Goal: Information Seeking & Learning: Understand process/instructions

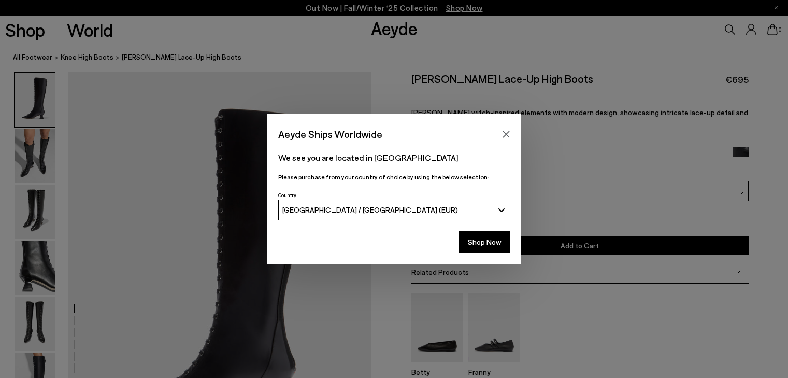
scroll to position [622, 0]
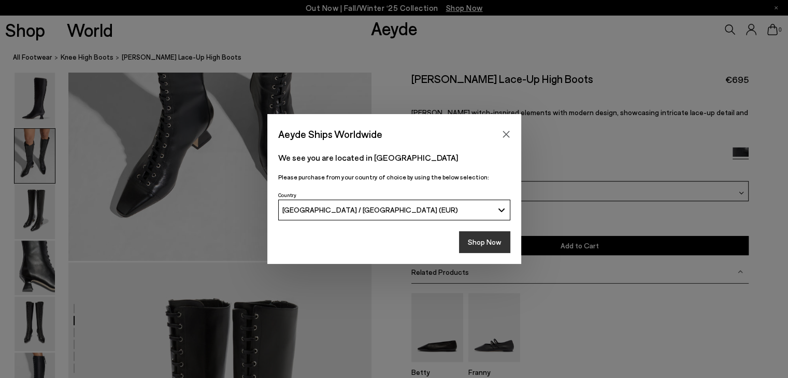
click at [477, 242] on button "Shop Now" at bounding box center [484, 242] width 51 height 22
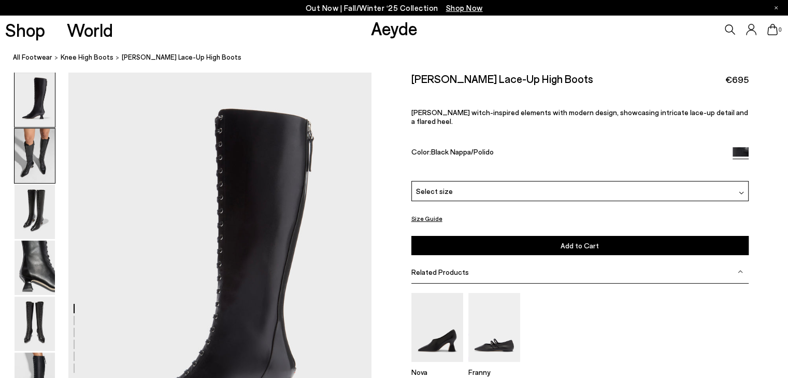
click at [43, 162] on img at bounding box center [35, 156] width 40 height 54
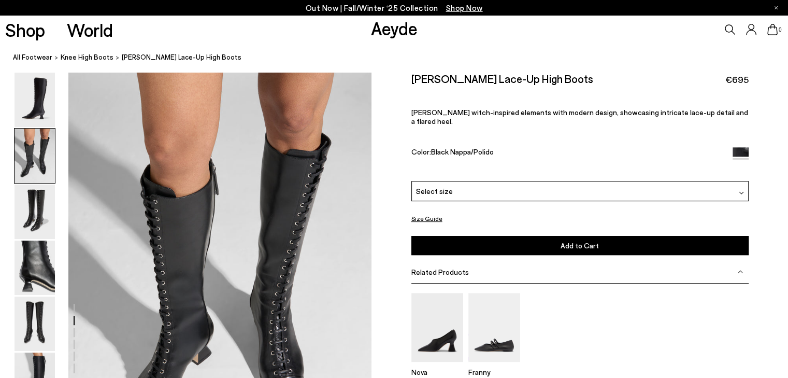
scroll to position [407, 0]
drag, startPoint x: 290, startPoint y: 226, endPoint x: 396, endPoint y: 292, distance: 125.4
click at [396, 292] on div "Size Guide Shoes Belt Our shoes come in European sizing. The easiest way to mea…" at bounding box center [580, 262] width 417 height 380
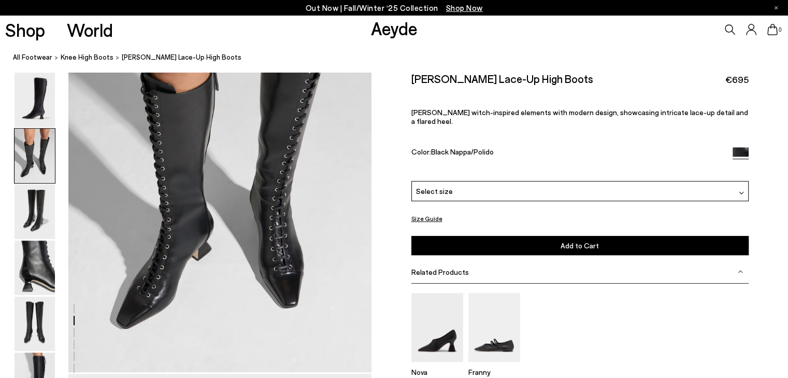
click at [41, 209] on img at bounding box center [35, 212] width 40 height 54
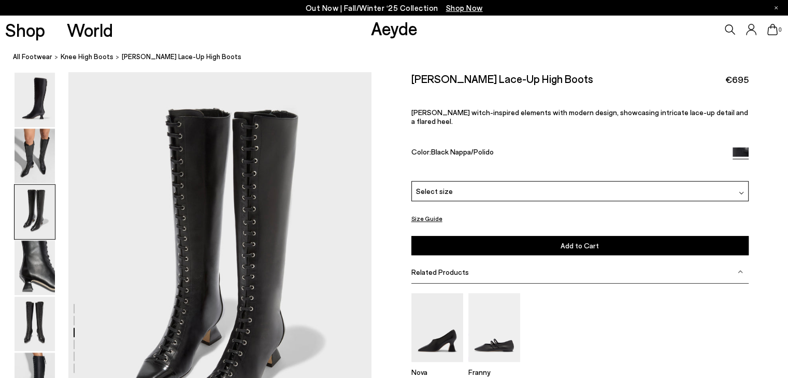
scroll to position [813, 0]
drag, startPoint x: 246, startPoint y: 230, endPoint x: 379, endPoint y: 272, distance: 140.0
click at [379, 272] on div "Size Guide Shoes Belt Our shoes come in European sizing. The easiest way to mea…" at bounding box center [580, 262] width 417 height 380
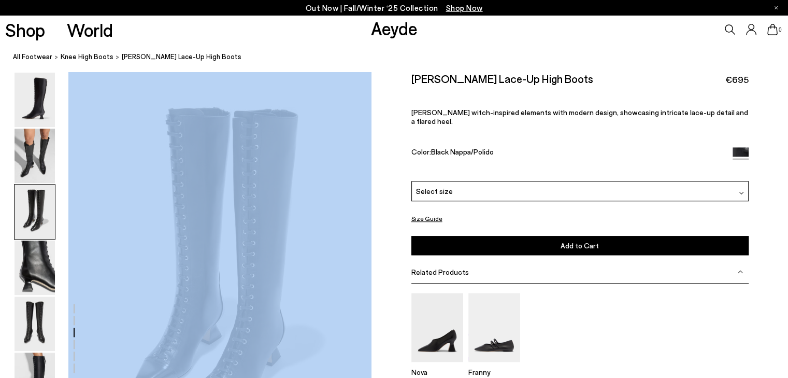
drag, startPoint x: 209, startPoint y: 177, endPoint x: 221, endPoint y: 187, distance: 15.8
drag, startPoint x: 221, startPoint y: 187, endPoint x: 619, endPoint y: 304, distance: 414.4
click at [619, 304] on div "Nova Franny" at bounding box center [580, 339] width 337 height 92
drag, startPoint x: 165, startPoint y: 187, endPoint x: 259, endPoint y: 206, distance: 95.1
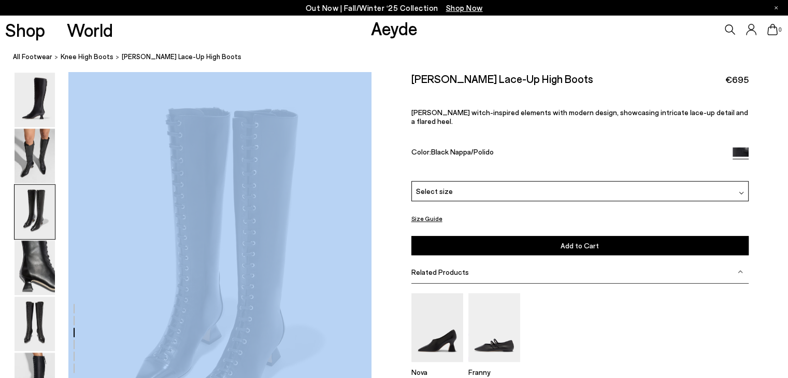
copy div
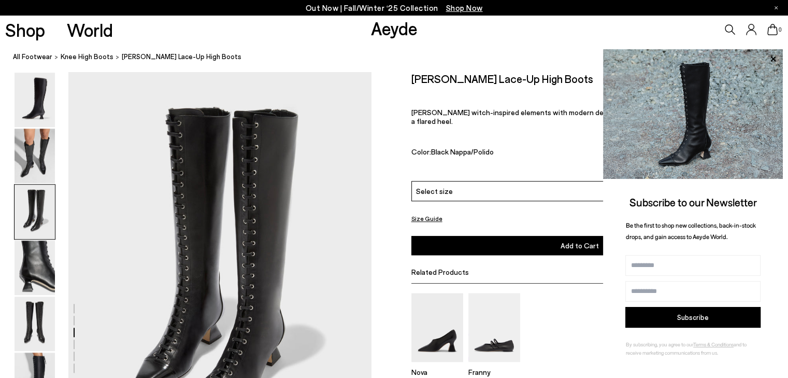
click at [390, 289] on div "Size Guide Shoes Belt Our shoes come in European sizing. The easiest way to mea…" at bounding box center [580, 262] width 417 height 380
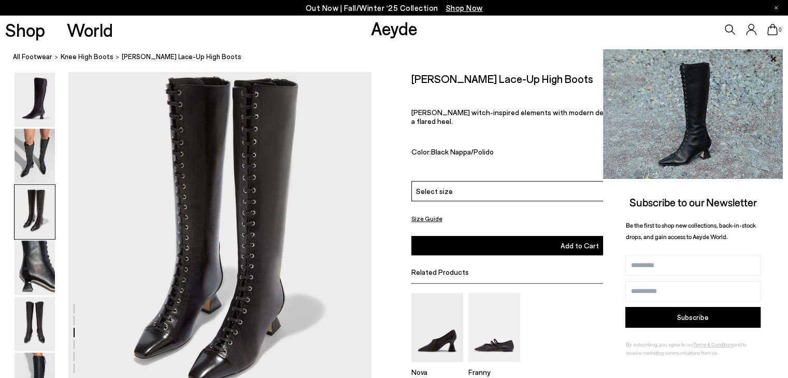
scroll to position [848, 0]
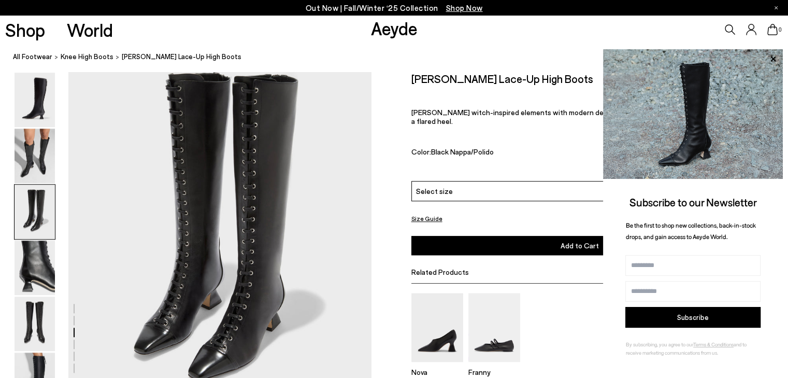
click at [706, 136] on img at bounding box center [693, 114] width 180 height 130
